Goal: Find specific page/section: Find specific page/section

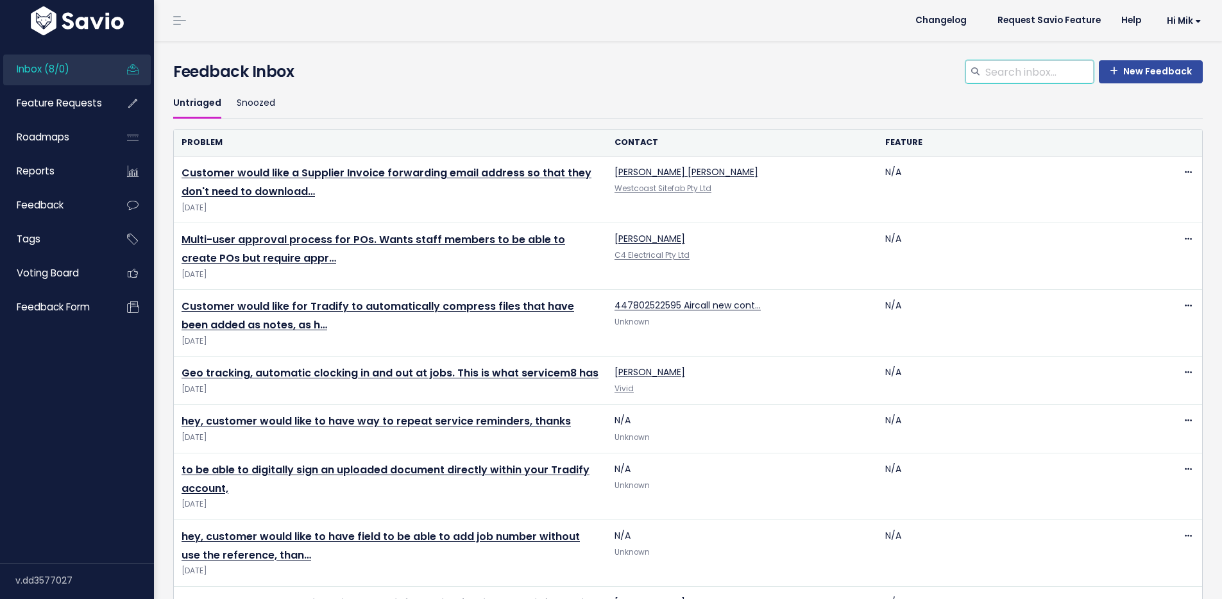
click at [992, 67] on input "search" at bounding box center [1039, 71] width 110 height 23
type input "permission"
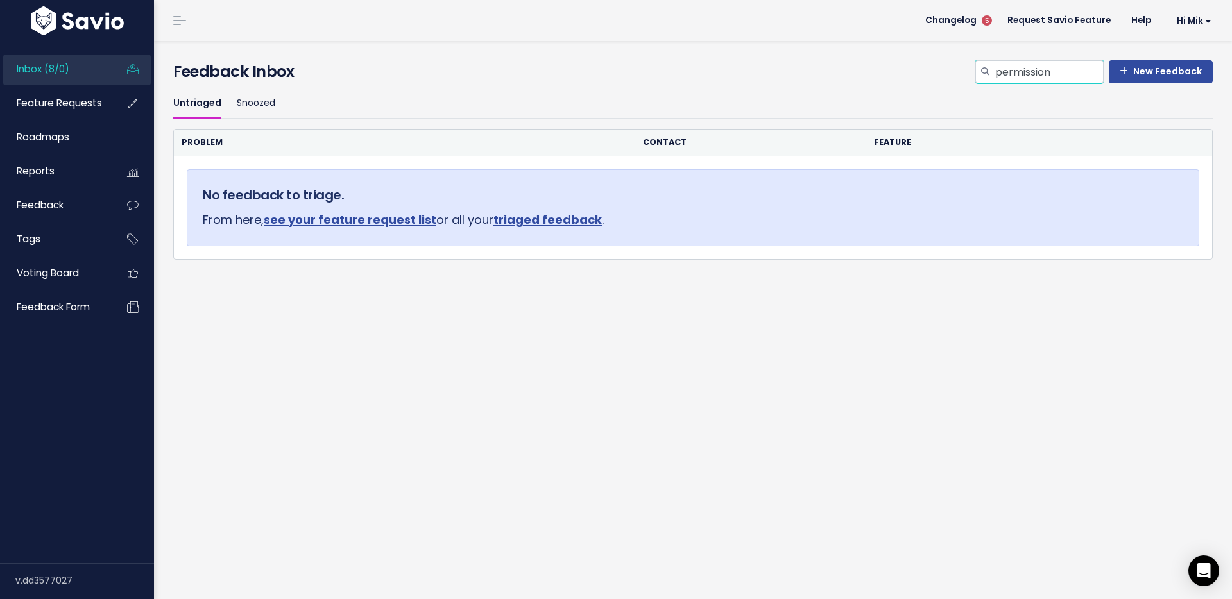
click at [1068, 73] on input "permission" at bounding box center [1049, 71] width 110 height 23
click at [44, 108] on span "Feature Requests" at bounding box center [59, 102] width 85 height 13
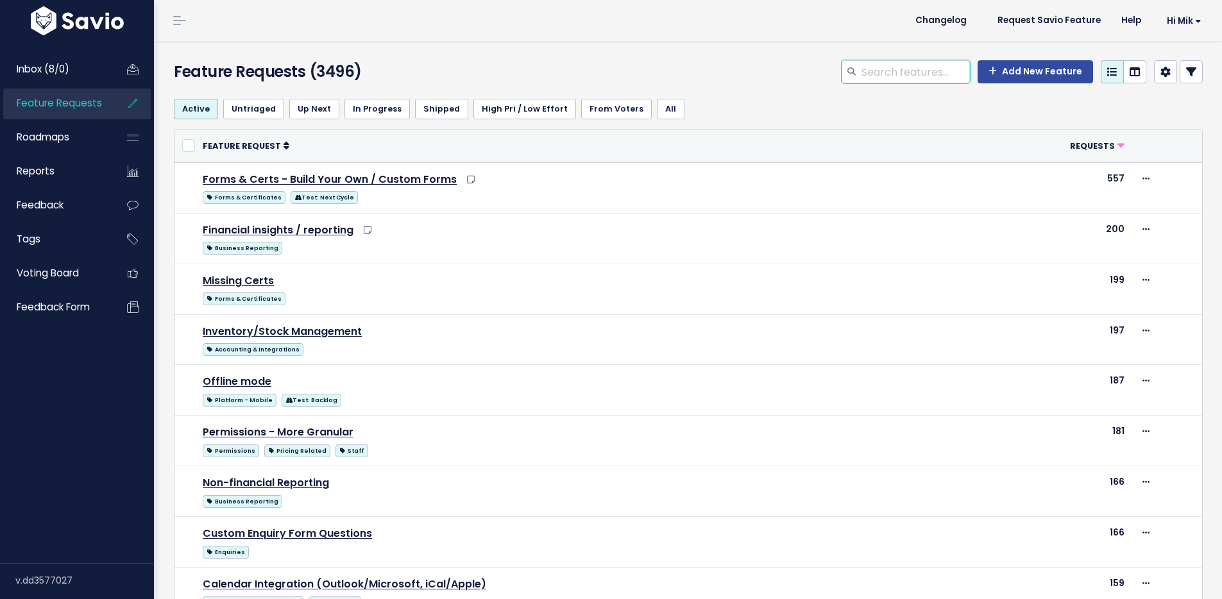
click at [873, 67] on input "search" at bounding box center [915, 71] width 110 height 23
type input "permission"
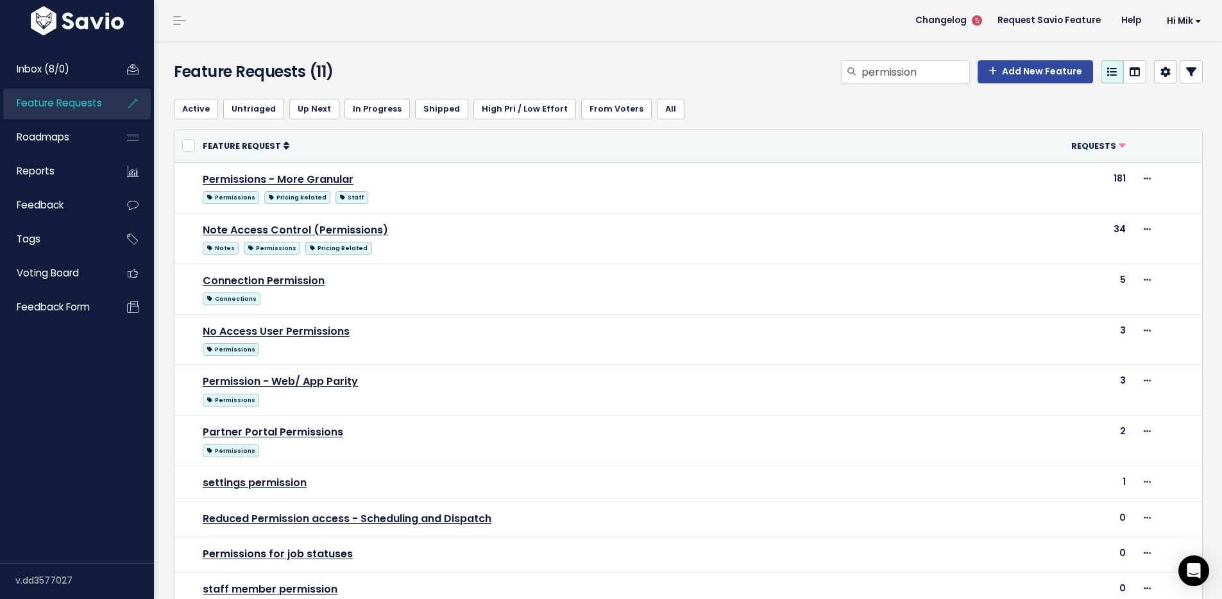
click at [702, 41] on div "Feature Requests (11) permission Add New Feature" at bounding box center [686, 64] width 1064 height 47
